Goal: Task Accomplishment & Management: Use online tool/utility

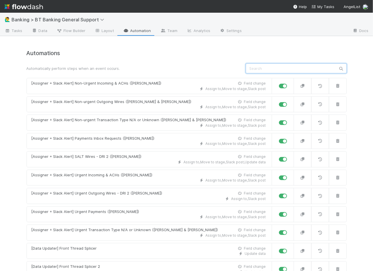
click at [276, 71] on input "text" at bounding box center [296, 69] width 101 height 10
paste input "[URL][DOMAIN_NAME]"
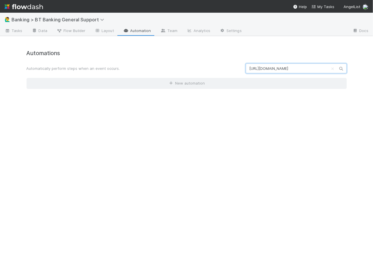
scroll to position [0, 42]
type input "https://treasury.internal.angellist.com/v/data_change_requests/3721"
click at [13, 29] on span "Tasks" at bounding box center [14, 31] width 18 height 6
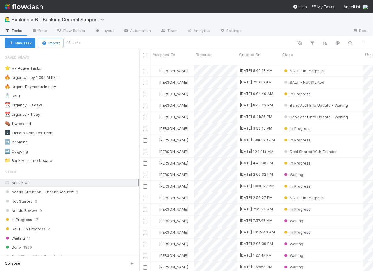
scroll to position [211, 234]
click at [350, 43] on icon "button" at bounding box center [351, 42] width 6 height 5
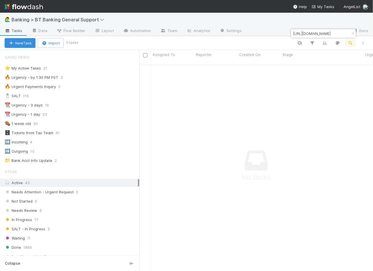
scroll to position [158, 0]
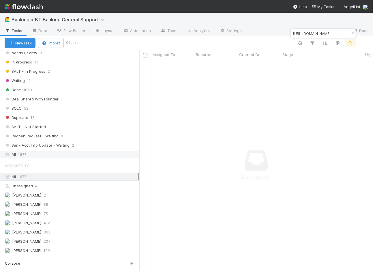
type input "https://treasury.internal.angellist.com/v/data_change_requests/3721"
click at [103, 151] on div "All 1977" at bounding box center [71, 154] width 133 height 7
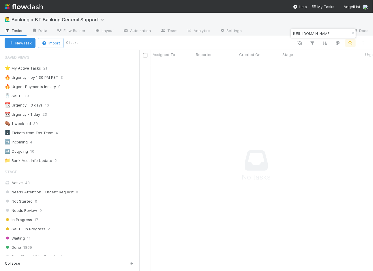
scroll to position [211, 234]
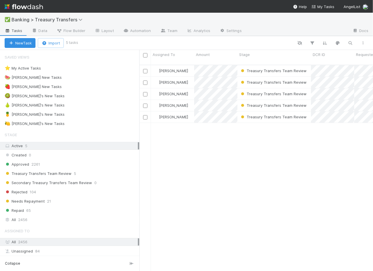
scroll to position [211, 234]
click at [349, 44] on icon "button" at bounding box center [351, 42] width 6 height 5
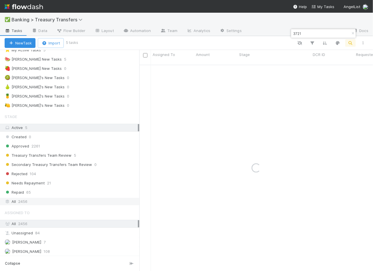
scroll to position [20, 0]
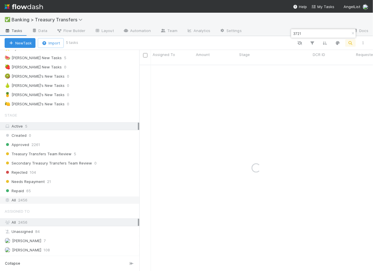
type input "3721"
click at [83, 197] on div "All 2456" at bounding box center [71, 200] width 133 height 7
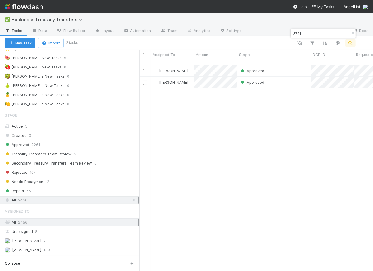
scroll to position [211, 234]
click at [279, 66] on div "Approved" at bounding box center [275, 70] width 74 height 11
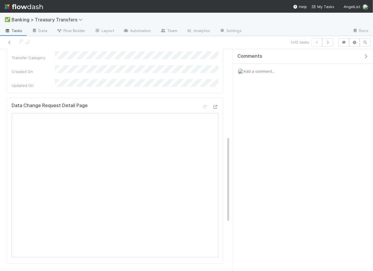
scroll to position [224, 0]
click at [220, 99] on div "Data Change Request Detail Page Open in New Tab" at bounding box center [115, 182] width 217 height 166
click at [218, 107] on icon at bounding box center [216, 109] width 6 height 4
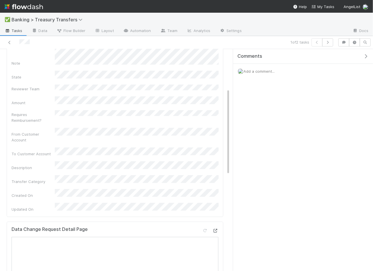
scroll to position [0, 0]
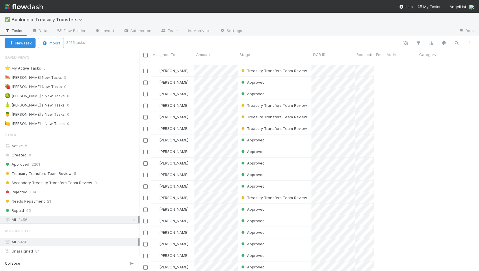
scroll to position [211, 339]
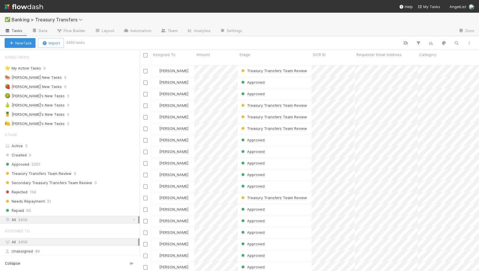
click at [73, 63] on div "Saved Views ⭐ My Active Tasks 5 🍉 Thomas's New Tasks 5 🍓 Giang's New Tasks 0 🥝 …" at bounding box center [69, 89] width 139 height 76
click at [76, 70] on div "⭐ My Active Tasks 5" at bounding box center [72, 68] width 135 height 7
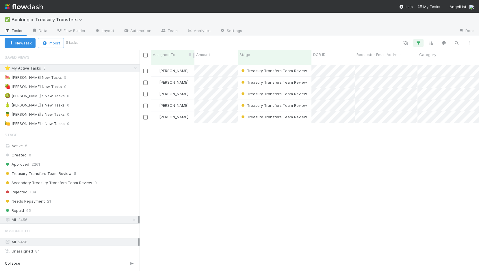
scroll to position [211, 339]
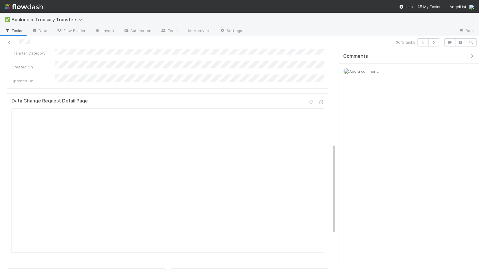
scroll to position [234, 0]
click at [373, 45] on button "button" at bounding box center [433, 42] width 11 height 8
click at [373, 44] on button "button" at bounding box center [422, 42] width 11 height 8
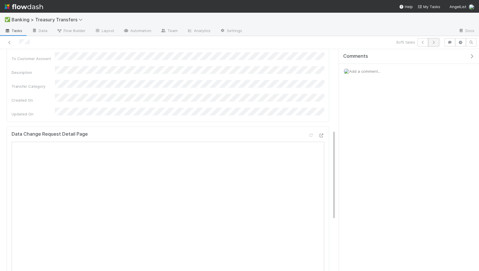
click at [373, 41] on icon "button" at bounding box center [433, 42] width 6 height 3
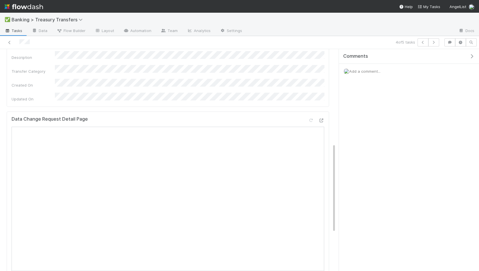
scroll to position [236, 0]
click at [373, 44] on button "button" at bounding box center [422, 42] width 11 height 8
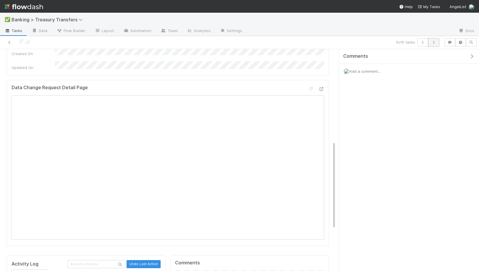
click at [373, 41] on icon "button" at bounding box center [433, 42] width 6 height 3
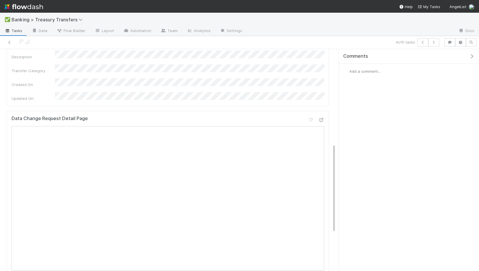
scroll to position [237, 0]
click at [373, 44] on icon "button" at bounding box center [433, 42] width 6 height 3
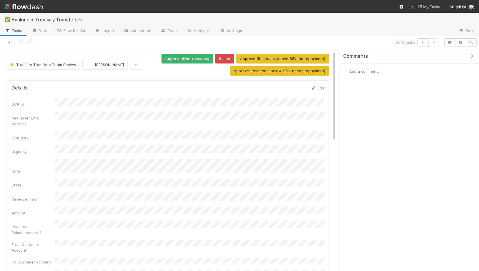
scroll to position [9, 0]
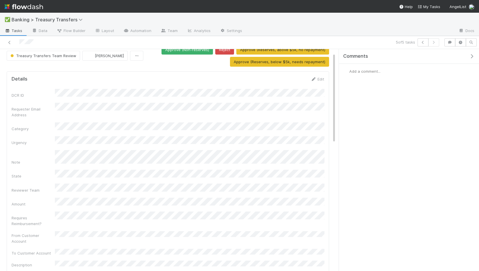
click at [373, 46] on div "5 of 5 tasks" at bounding box center [332, 42] width 219 height 8
click at [373, 44] on button "button" at bounding box center [422, 42] width 11 height 8
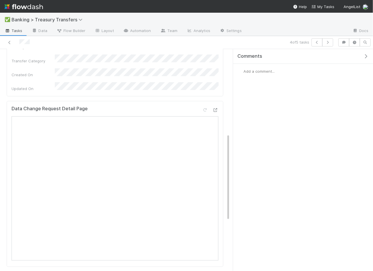
scroll to position [218, 0]
click at [344, 43] on icon "button" at bounding box center [344, 42] width 6 height 3
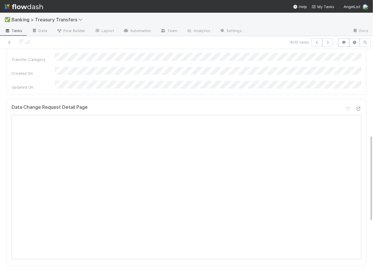
scroll to position [216, 0]
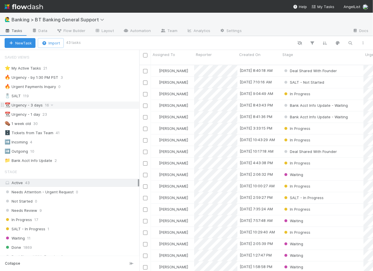
scroll to position [0, 0]
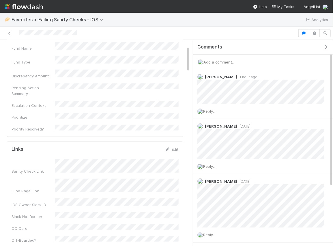
scroll to position [63, 0]
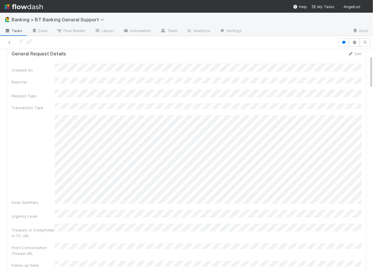
scroll to position [43, 0]
click at [345, 43] on icon "button" at bounding box center [344, 42] width 6 height 3
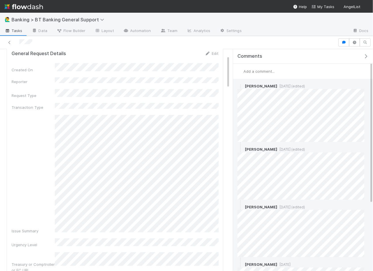
scroll to position [1, 0]
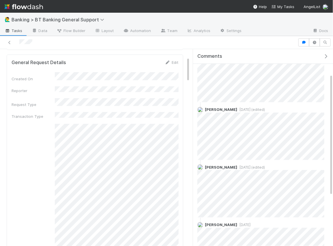
scroll to position [30, 0]
